Goal: Task Accomplishment & Management: Use online tool/utility

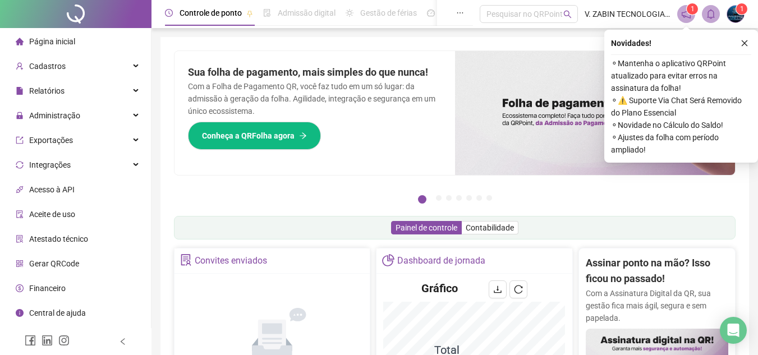
drag, startPoint x: 748, startPoint y: 45, endPoint x: 709, endPoint y: 13, distance: 51.0
click at [748, 45] on button "button" at bounding box center [743, 42] width 13 height 13
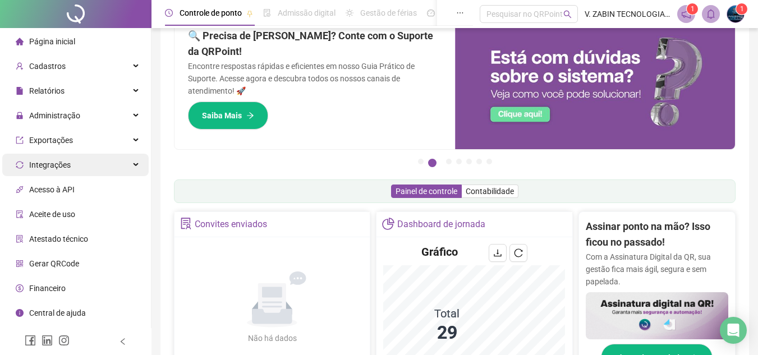
scroll to position [56, 0]
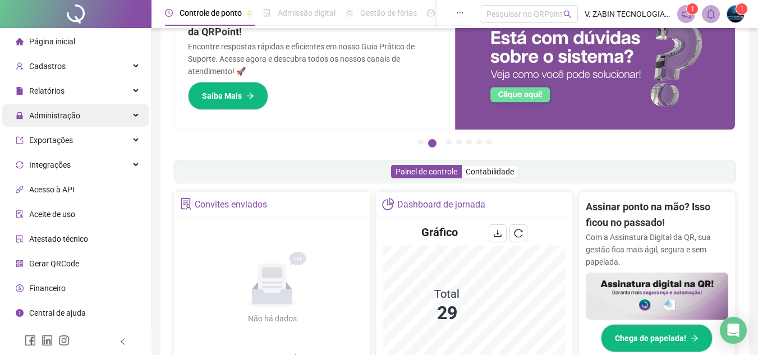
click at [72, 120] on span "Administração" at bounding box center [54, 115] width 51 height 9
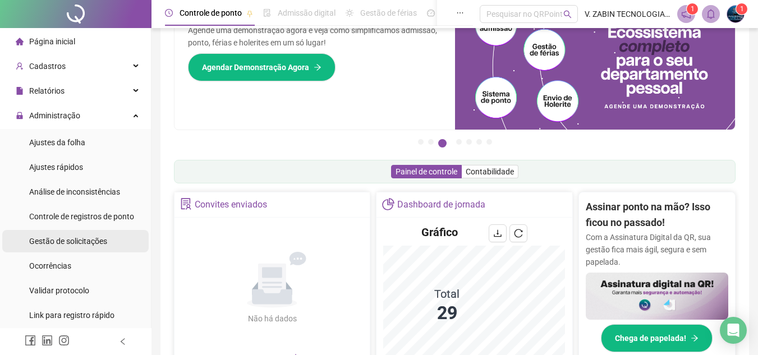
click at [80, 241] on span "Gestão de solicitações" at bounding box center [68, 241] width 78 height 9
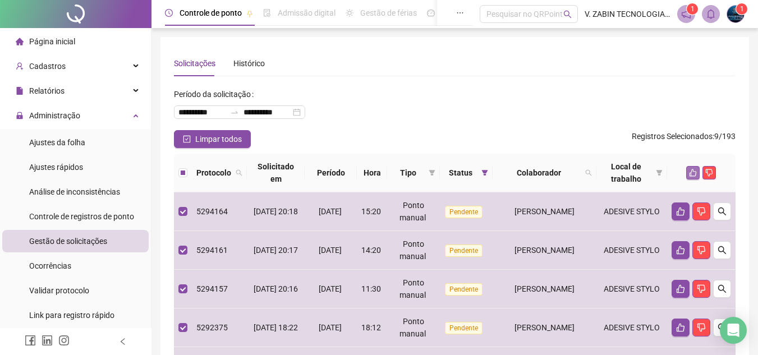
click at [690, 170] on icon "like" at bounding box center [693, 173] width 8 height 8
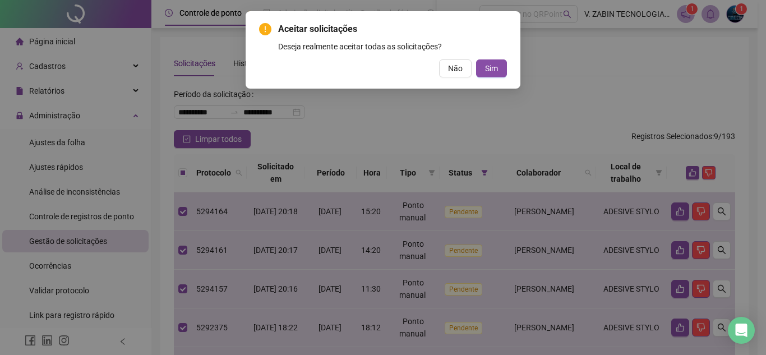
click at [492, 70] on span "Sim" at bounding box center [491, 68] width 13 height 12
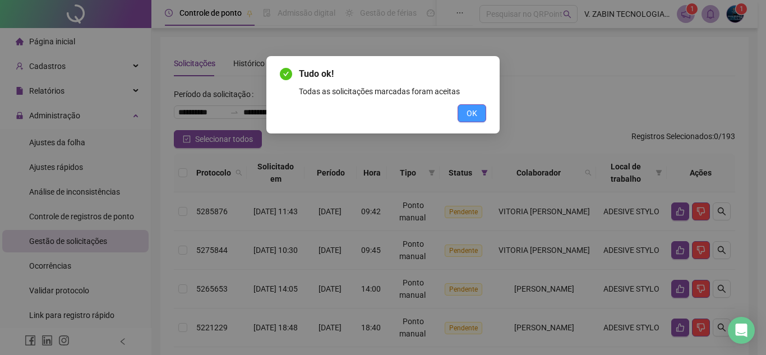
click at [473, 109] on span "OK" at bounding box center [472, 113] width 11 height 12
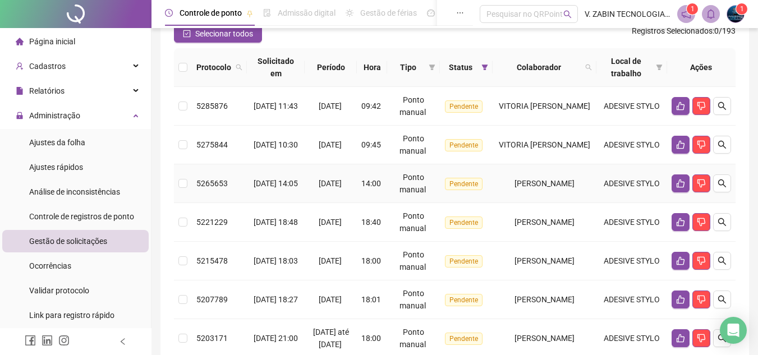
scroll to position [112, 0]
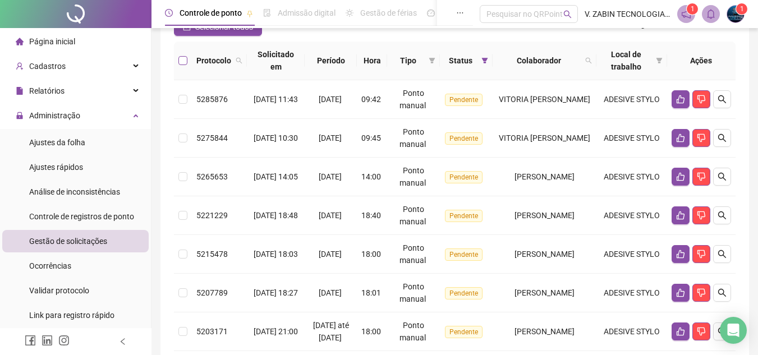
click at [181, 64] on th at bounding box center [183, 60] width 18 height 39
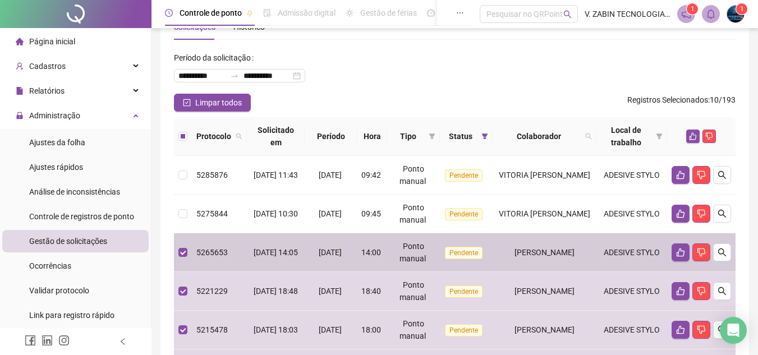
scroll to position [0, 0]
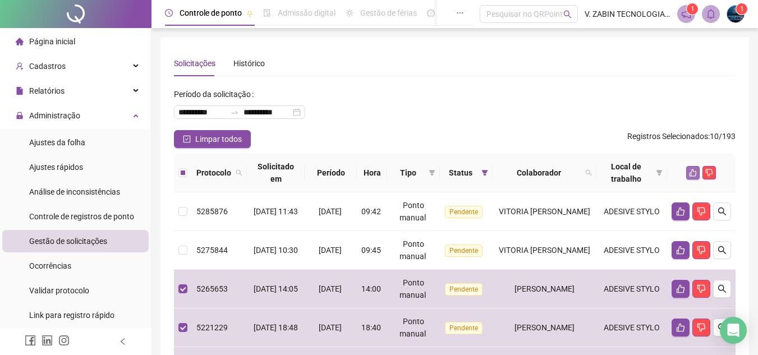
click at [691, 173] on icon "like" at bounding box center [692, 172] width 7 height 7
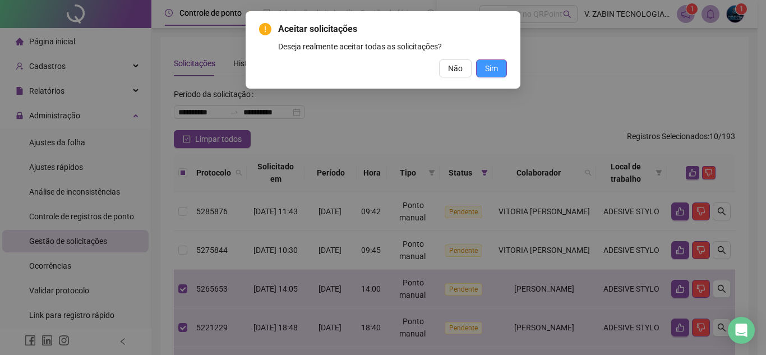
click at [498, 65] on button "Sim" at bounding box center [491, 68] width 31 height 18
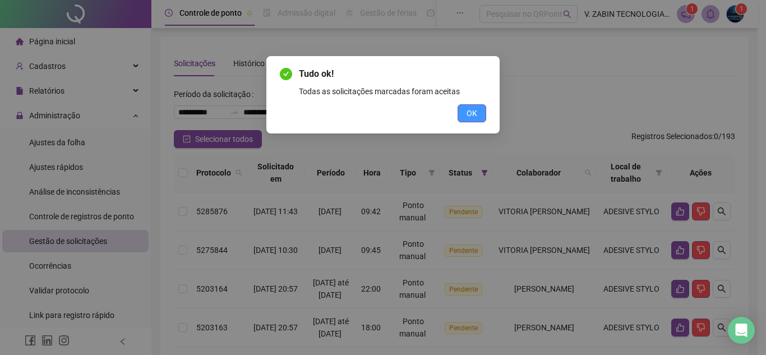
click at [463, 115] on button "OK" at bounding box center [472, 113] width 29 height 18
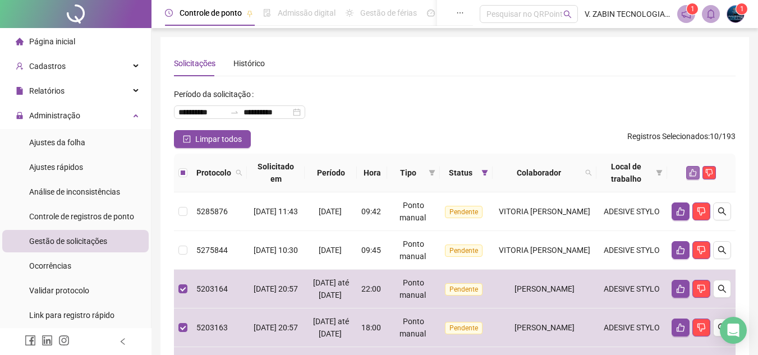
click at [688, 170] on button "button" at bounding box center [692, 172] width 13 height 13
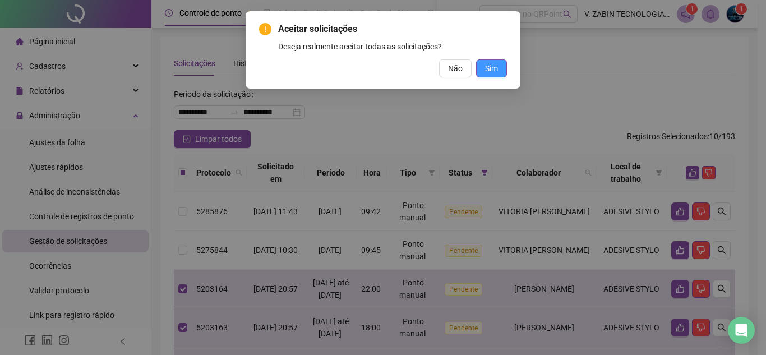
click at [496, 70] on span "Sim" at bounding box center [491, 68] width 13 height 12
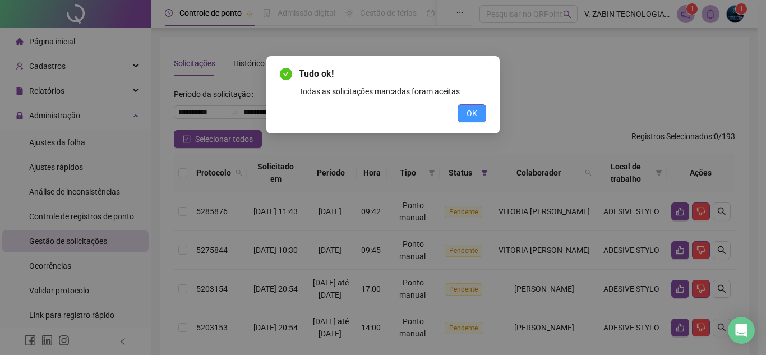
click at [471, 117] on span "OK" at bounding box center [472, 113] width 11 height 12
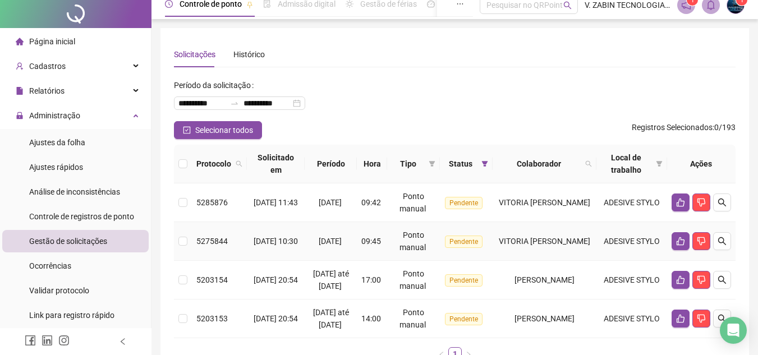
scroll to position [110, 0]
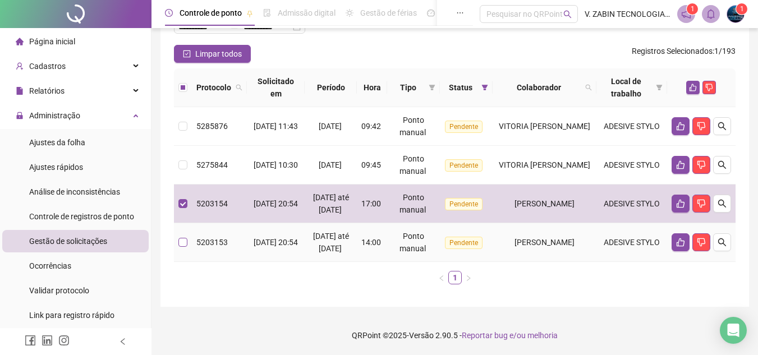
click at [181, 242] on label at bounding box center [182, 242] width 9 height 12
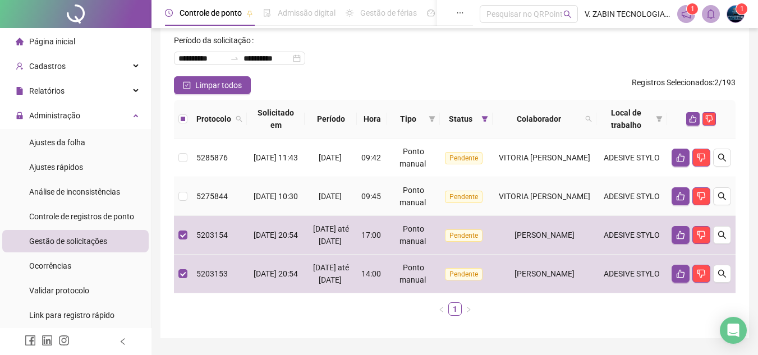
scroll to position [0, 0]
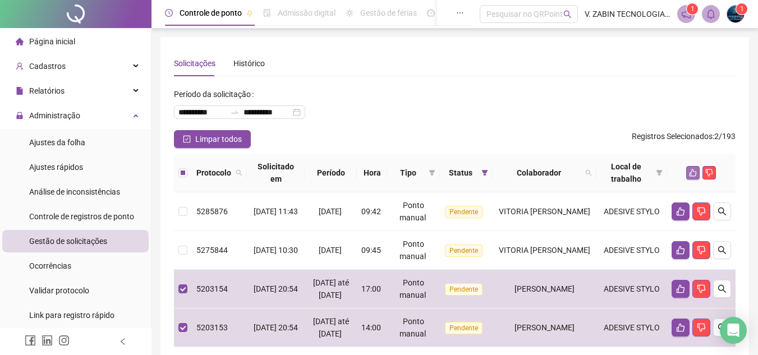
click at [691, 172] on icon "like" at bounding box center [692, 172] width 7 height 7
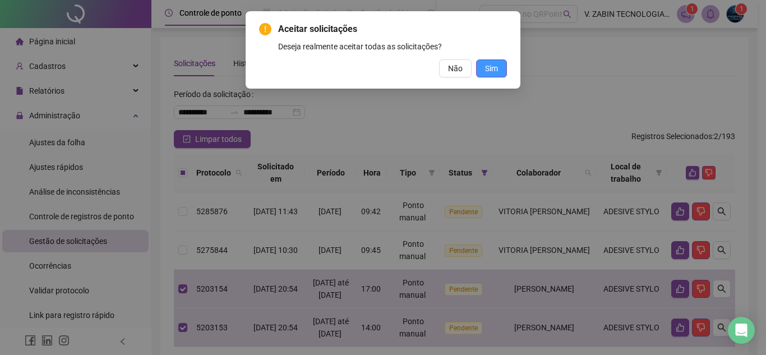
click at [499, 64] on button "Sim" at bounding box center [491, 68] width 31 height 18
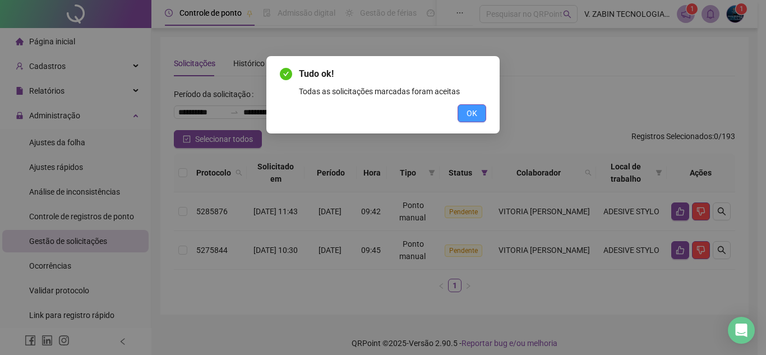
drag, startPoint x: 474, startPoint y: 111, endPoint x: 493, endPoint y: 117, distance: 19.3
click at [474, 111] on span "OK" at bounding box center [472, 113] width 11 height 12
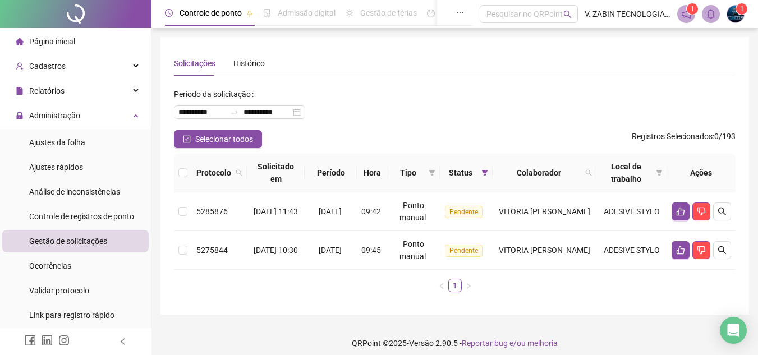
click at [431, 77] on div "**********" at bounding box center [454, 175] width 561 height 251
